Goal: Information Seeking & Learning: Check status

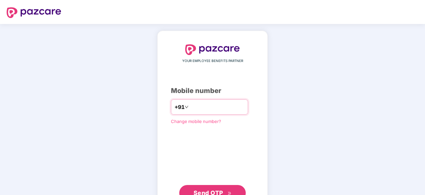
click at [222, 108] on input "number" at bounding box center [217, 106] width 55 height 11
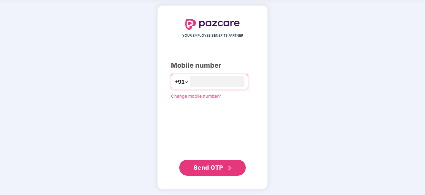
type input "**********"
click at [219, 165] on span "Send OTP" at bounding box center [209, 166] width 30 height 7
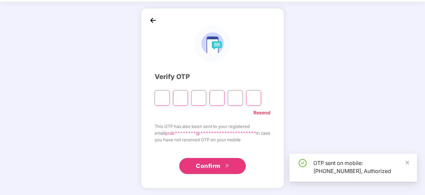
scroll to position [22, 0]
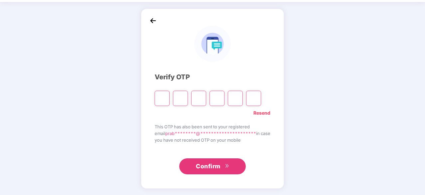
click at [162, 95] on input "Please enter verification code. Digit 1" at bounding box center [162, 97] width 15 height 15
type input "*"
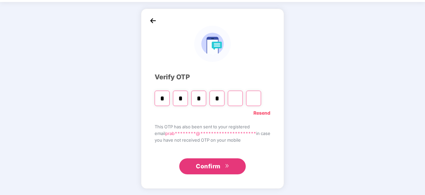
type input "*"
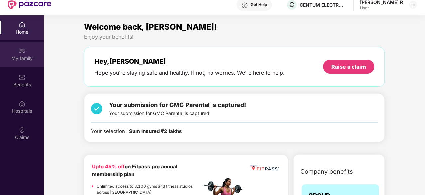
click at [20, 52] on img at bounding box center [22, 51] width 7 height 7
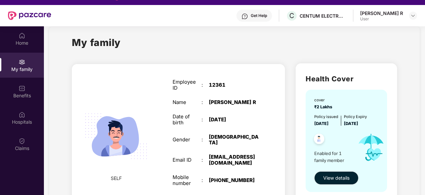
scroll to position [10, 0]
click at [329, 176] on span "View details" at bounding box center [336, 177] width 26 height 7
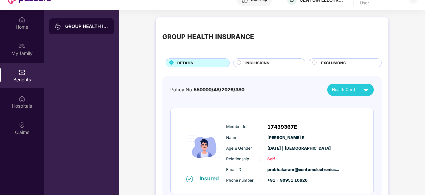
click at [263, 64] on span "INCLUSIONS" at bounding box center [258, 63] width 24 height 6
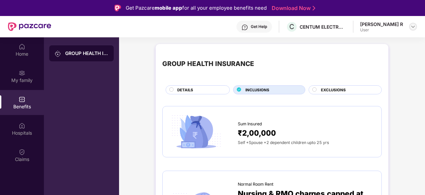
click at [412, 26] on img at bounding box center [413, 26] width 5 height 5
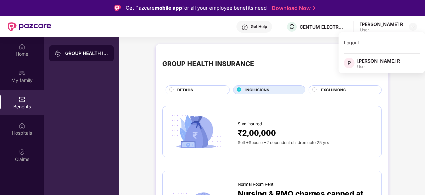
click at [373, 66] on div "User" at bounding box center [378, 66] width 43 height 5
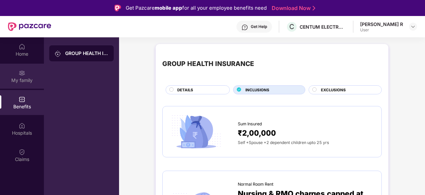
click at [22, 76] on div "My family" at bounding box center [22, 76] width 44 height 25
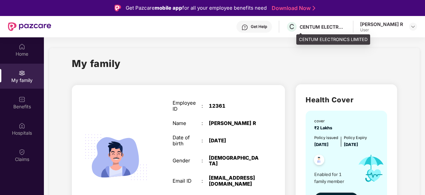
click at [328, 29] on div "CENTUM ELECTRONICS LIMITED" at bounding box center [323, 27] width 47 height 6
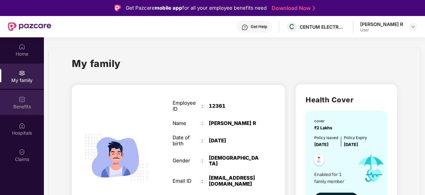
click at [24, 103] on div "Benefits" at bounding box center [22, 106] width 44 height 7
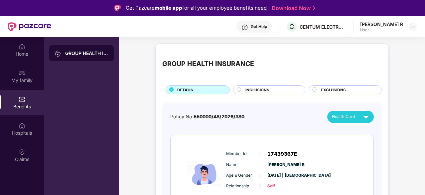
scroll to position [30, 0]
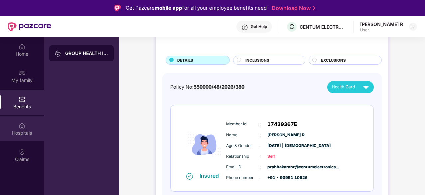
click at [25, 141] on div "Hospitals" at bounding box center [22, 128] width 44 height 25
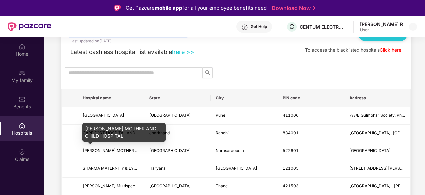
scroll to position [38, 0]
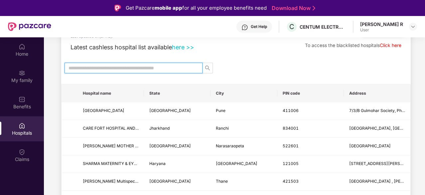
click at [147, 67] on input "text" at bounding box center [131, 67] width 125 height 7
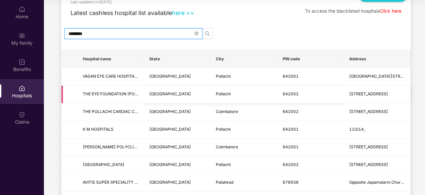
scroll to position [34, 0]
click at [114, 32] on input "********" at bounding box center [131, 33] width 125 height 7
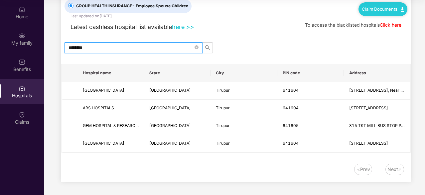
scroll to position [19, 0]
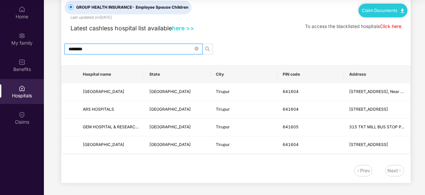
type input "********"
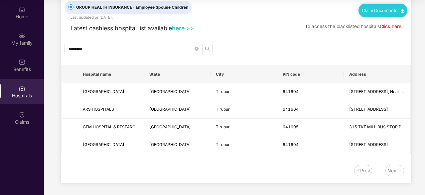
click at [135, 166] on div "Prev Next" at bounding box center [232, 170] width 343 height 11
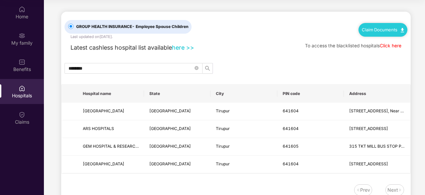
click at [151, 28] on span "- Employee Spouse Children" at bounding box center [160, 26] width 57 height 5
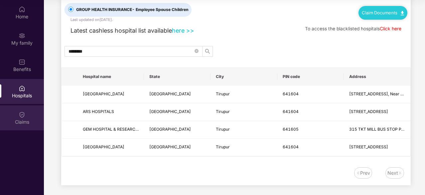
click at [17, 113] on div "Claims" at bounding box center [22, 117] width 44 height 25
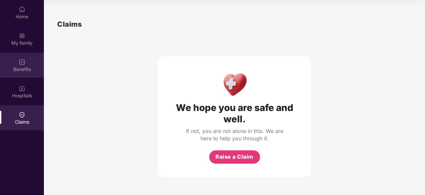
click at [19, 67] on div "Benefits" at bounding box center [22, 69] width 44 height 7
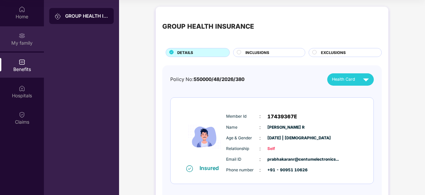
click at [20, 31] on div "My family" at bounding box center [22, 38] width 44 height 25
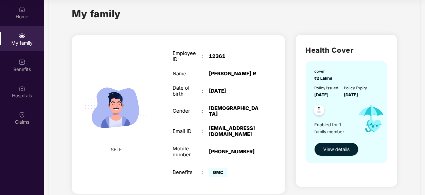
scroll to position [13, 0]
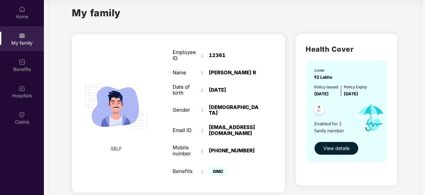
click at [318, 110] on img at bounding box center [319, 110] width 16 height 16
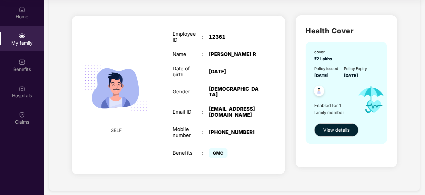
scroll to position [0, 0]
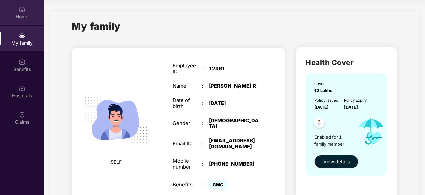
click at [24, 6] on div at bounding box center [22, 8] width 7 height 7
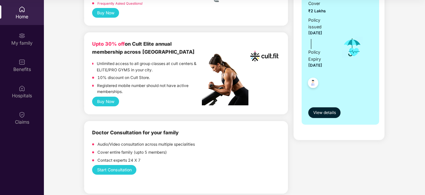
scroll to position [204, 0]
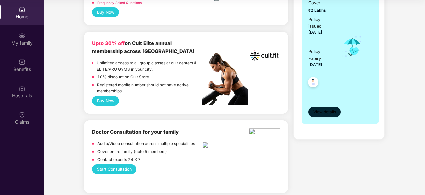
click at [318, 109] on span "View details" at bounding box center [324, 112] width 23 height 6
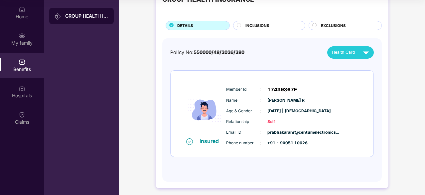
scroll to position [28, 0]
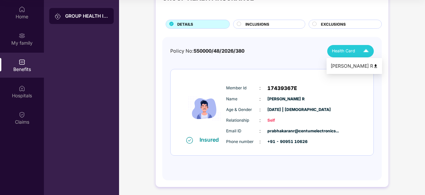
click at [343, 50] on span "Health Card" at bounding box center [343, 51] width 23 height 7
click at [344, 64] on div "[PERSON_NAME] R" at bounding box center [355, 65] width 48 height 7
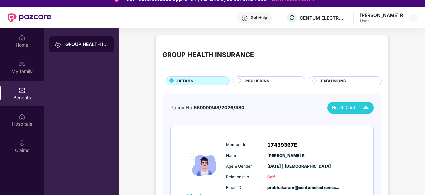
scroll to position [8, 0]
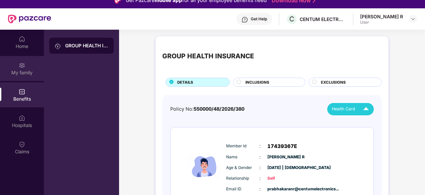
click at [24, 70] on div "My family" at bounding box center [22, 72] width 44 height 7
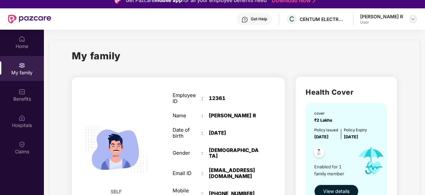
click at [411, 16] on div at bounding box center [413, 19] width 8 height 8
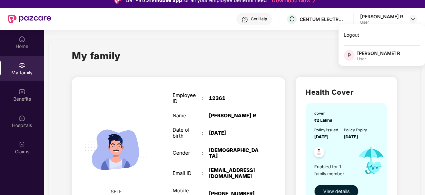
click at [368, 56] on div "[PERSON_NAME] R" at bounding box center [378, 53] width 43 height 6
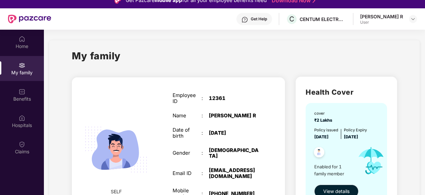
drag, startPoint x: 368, startPoint y: 56, endPoint x: 238, endPoint y: 132, distance: 151.1
click at [238, 132] on div "My family SELF Employee ID : 12361 Name : [PERSON_NAME] Date of birth : [DEMOGR…" at bounding box center [234, 145] width 325 height 195
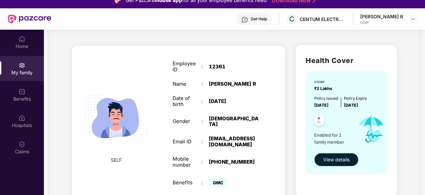
click at [283, 141] on div "SELF Employee ID : 12361 Name : [PERSON_NAME] Date of birth : [DEMOGRAPHIC_DATA…" at bounding box center [178, 125] width 213 height 158
click at [292, 137] on div "Health Cover cover ₹2 Lakhs Policy issued [DATE] Policy Expiry [DATE] Enabled f…" at bounding box center [346, 126] width 112 height 172
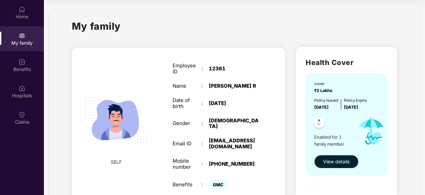
scroll to position [0, 0]
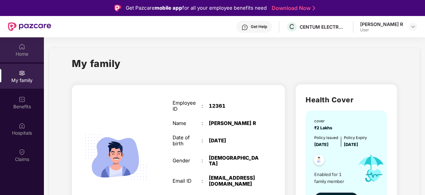
click at [28, 47] on div "Home" at bounding box center [22, 49] width 44 height 25
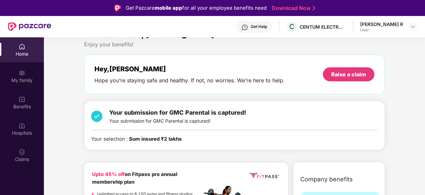
scroll to position [15, 0]
click at [111, 138] on div "Your selection : Sum insured ₹2 lakhs" at bounding box center [136, 139] width 91 height 8
click at [87, 139] on div "Your submission for GMC Parental is captured! Your submission for GMC Parental …" at bounding box center [234, 124] width 301 height 49
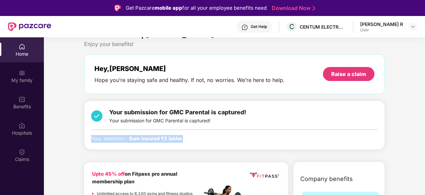
click at [87, 139] on div "Your submission for GMC Parental is captured! Your submission for GMC Parental …" at bounding box center [234, 124] width 301 height 49
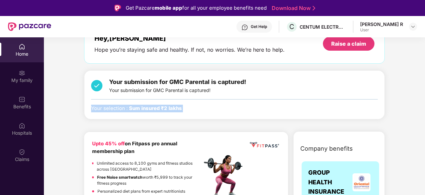
scroll to position [45, 0]
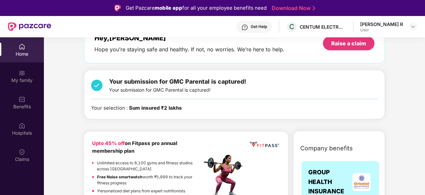
click at [96, 80] on img at bounding box center [96, 85] width 11 height 17
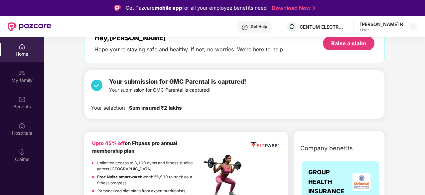
click at [96, 80] on img at bounding box center [96, 85] width 11 height 17
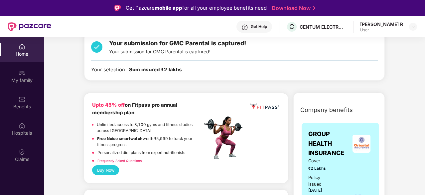
scroll to position [50, 0]
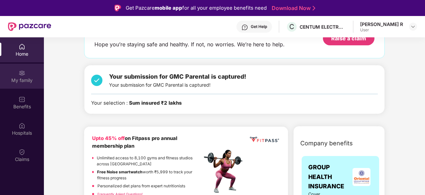
click at [25, 80] on div "My family" at bounding box center [22, 80] width 44 height 7
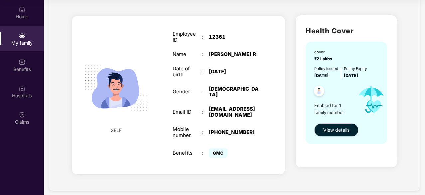
scroll to position [0, 0]
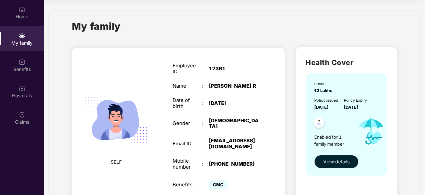
click at [242, 12] on div "My family SELF Employee ID : 12361 Name : [PERSON_NAME] Date of birth : [DEMOGR…" at bounding box center [234, 116] width 371 height 211
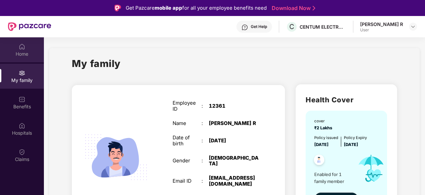
click at [23, 54] on div "Home" at bounding box center [22, 54] width 44 height 7
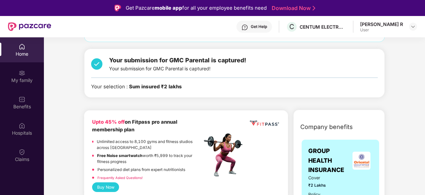
scroll to position [67, 0]
click at [201, 90] on div "Your submission for GMC Parental is captured! Your submission for GMC Parental …" at bounding box center [234, 72] width 301 height 49
click at [172, 85] on b "Sum insured ₹2 lakhs" at bounding box center [155, 86] width 53 height 6
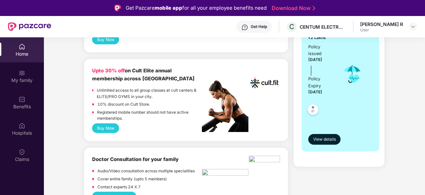
scroll to position [237, 0]
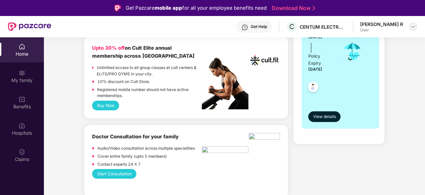
click at [413, 28] on img at bounding box center [413, 26] width 5 height 5
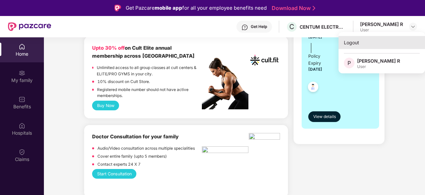
click at [373, 44] on div "Logout" at bounding box center [382, 42] width 86 height 13
